Goal: Task Accomplishment & Management: Manage account settings

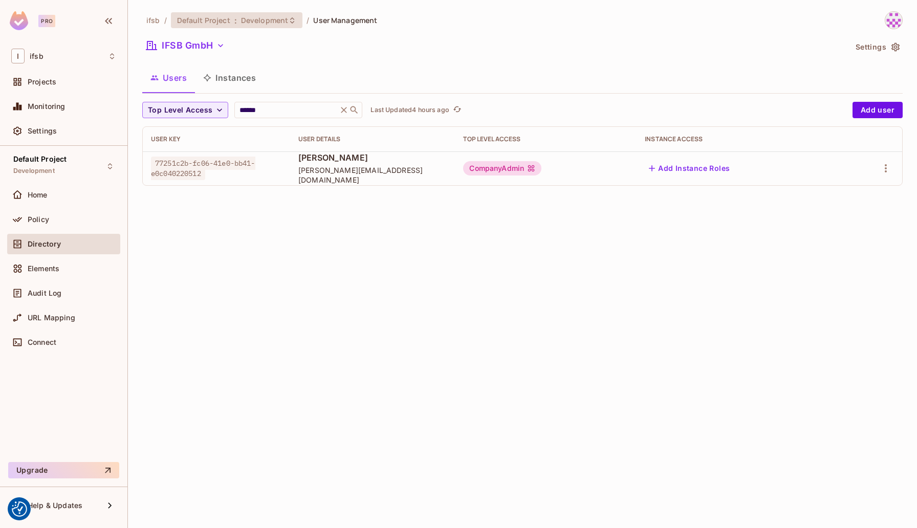
click at [288, 19] on icon at bounding box center [292, 20] width 8 height 8
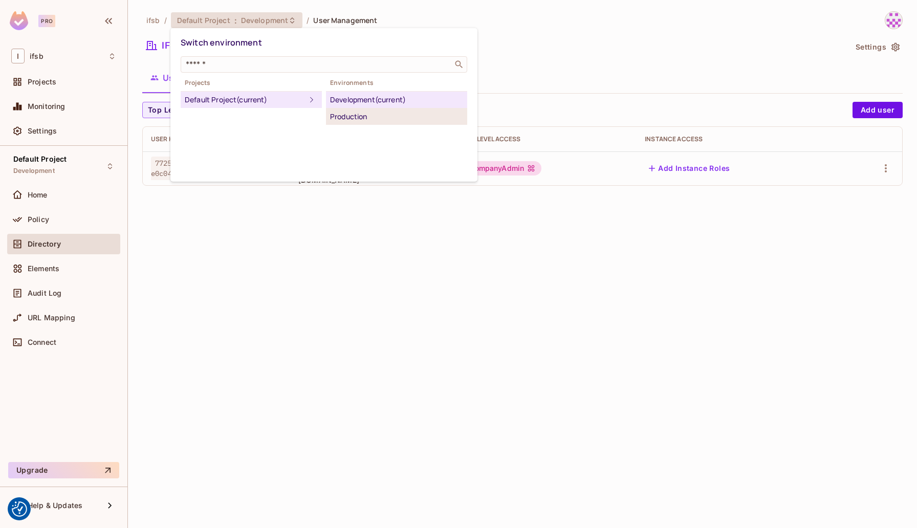
click at [345, 113] on div "Production" at bounding box center [396, 116] width 133 height 12
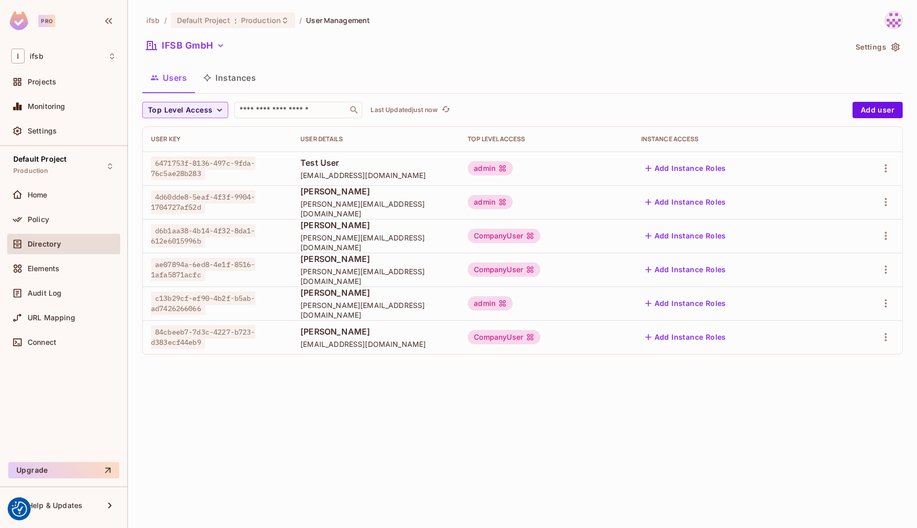
click at [341, 171] on span "[EMAIL_ADDRESS][DOMAIN_NAME]" at bounding box center [375, 175] width 151 height 10
click at [686, 169] on button "Add Instance Roles" at bounding box center [685, 168] width 89 height 16
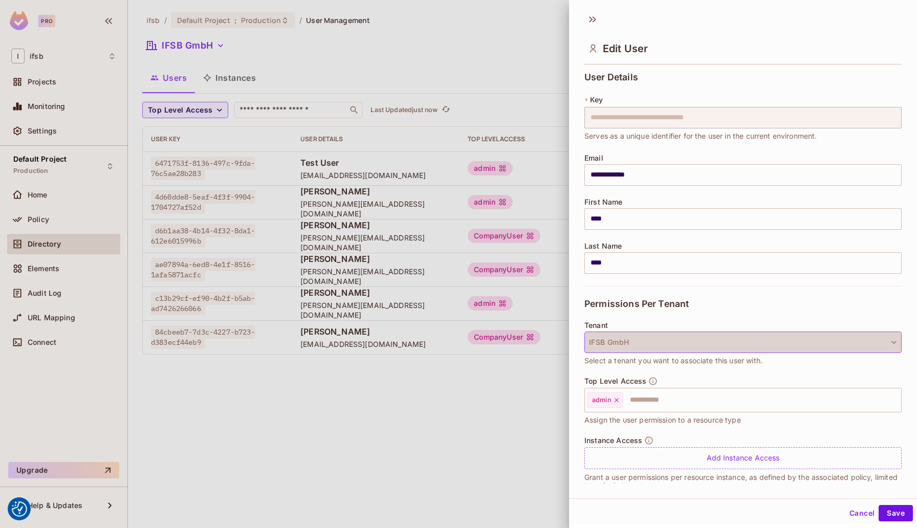
click at [616, 347] on button "IFSB GmbH" at bounding box center [742, 341] width 317 height 21
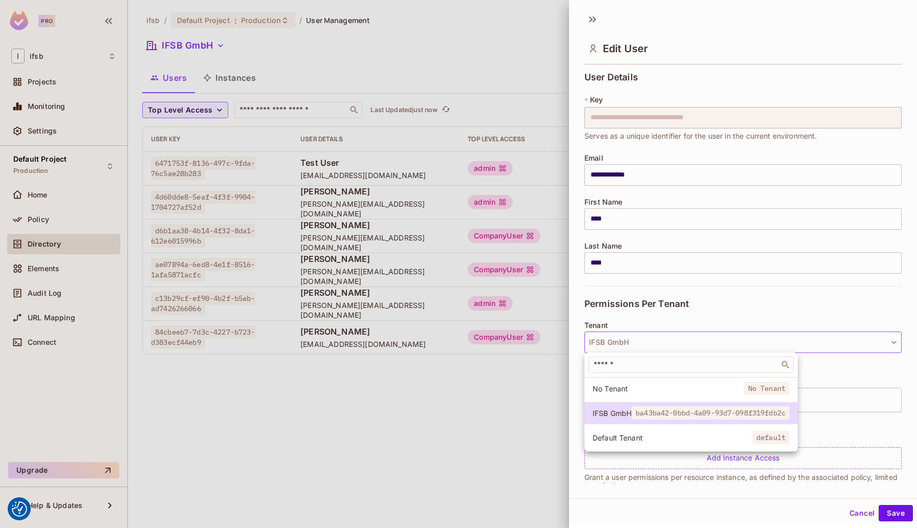
click at [616, 347] on div at bounding box center [458, 264] width 917 height 528
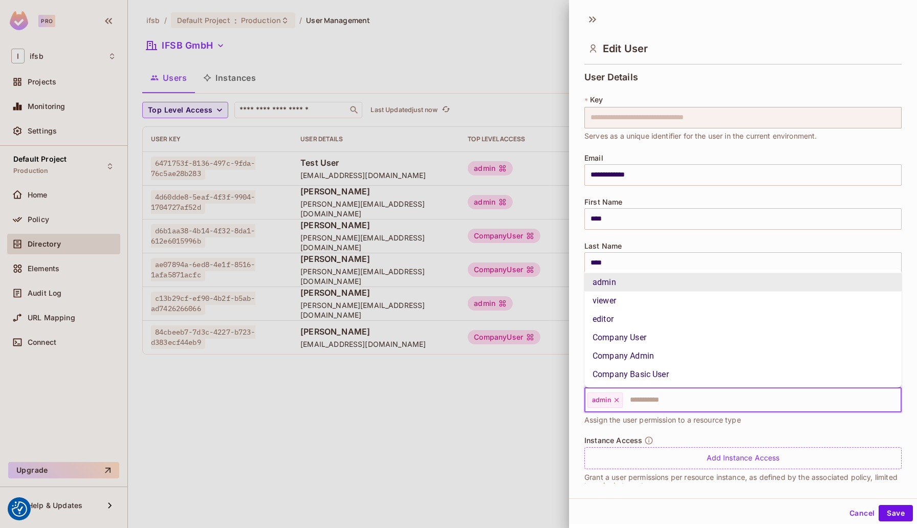
click at [640, 396] on input "text" at bounding box center [753, 400] width 258 height 20
click at [657, 351] on li "Company Admin" at bounding box center [742, 356] width 317 height 18
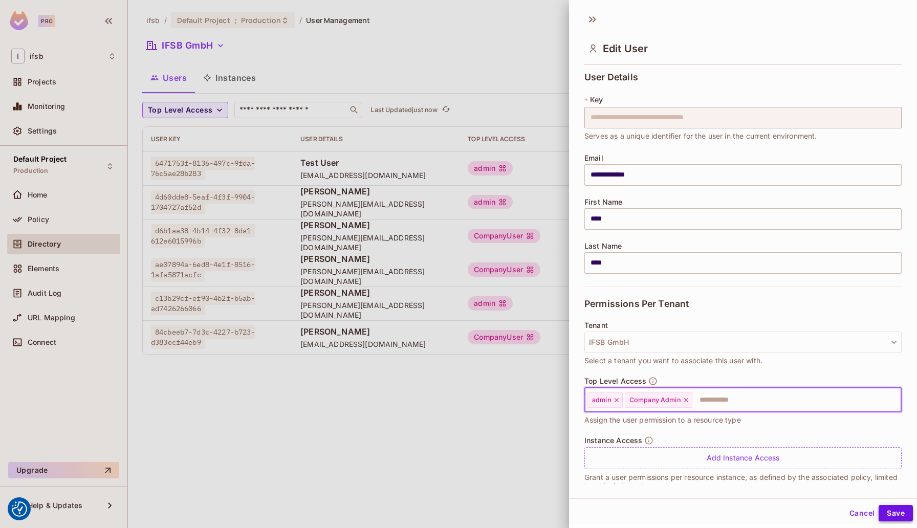
click at [893, 508] on button "Save" at bounding box center [895, 513] width 34 height 16
